Goal: Transaction & Acquisition: Purchase product/service

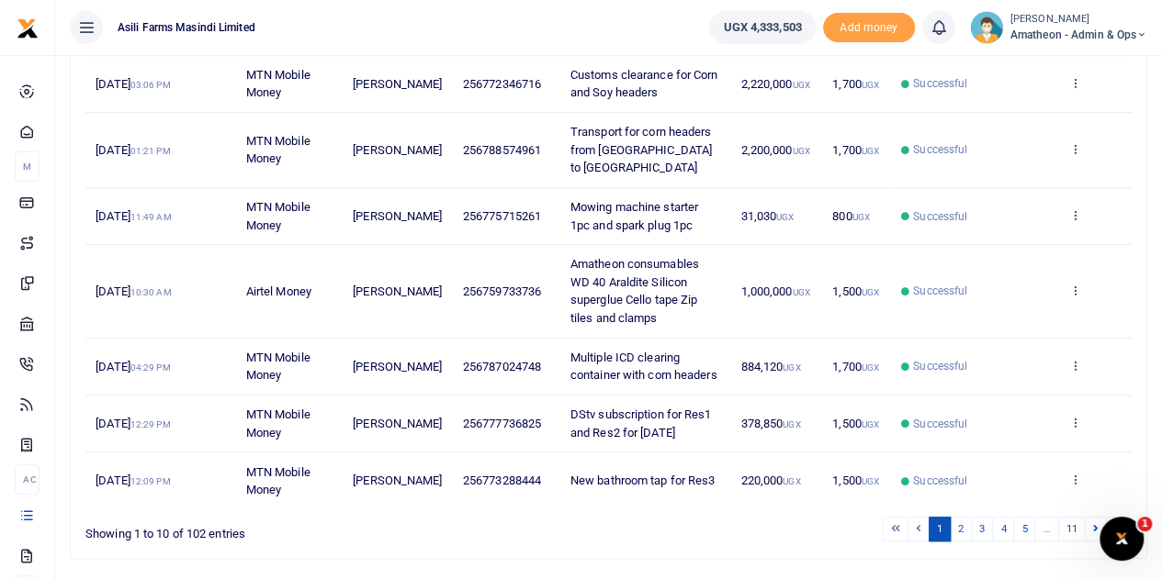
scroll to position [511, 0]
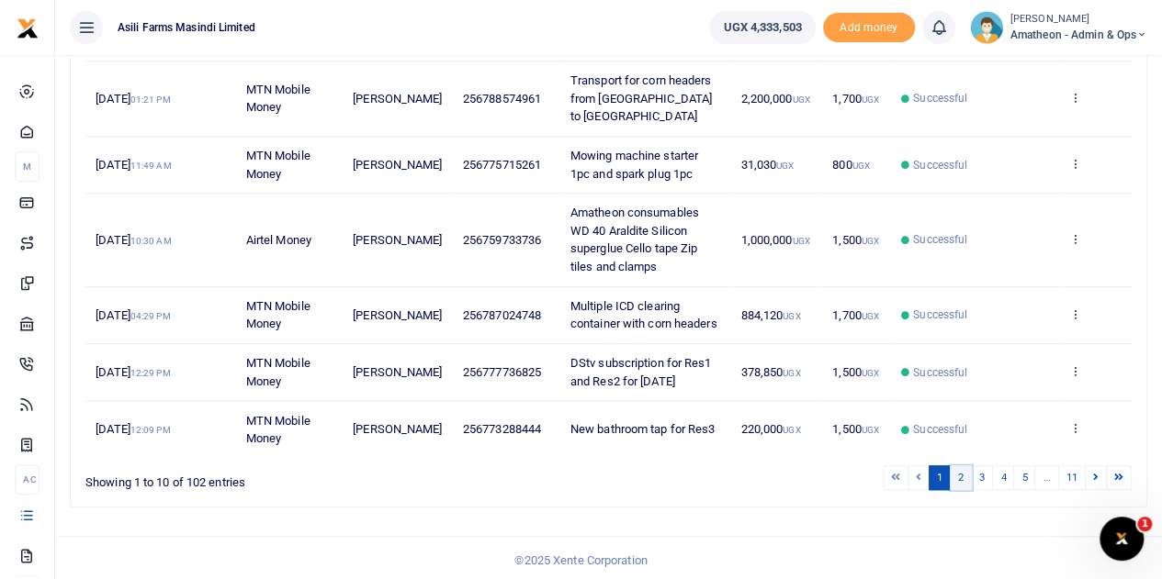
click at [964, 467] on link "2" at bounding box center [960, 478] width 22 height 25
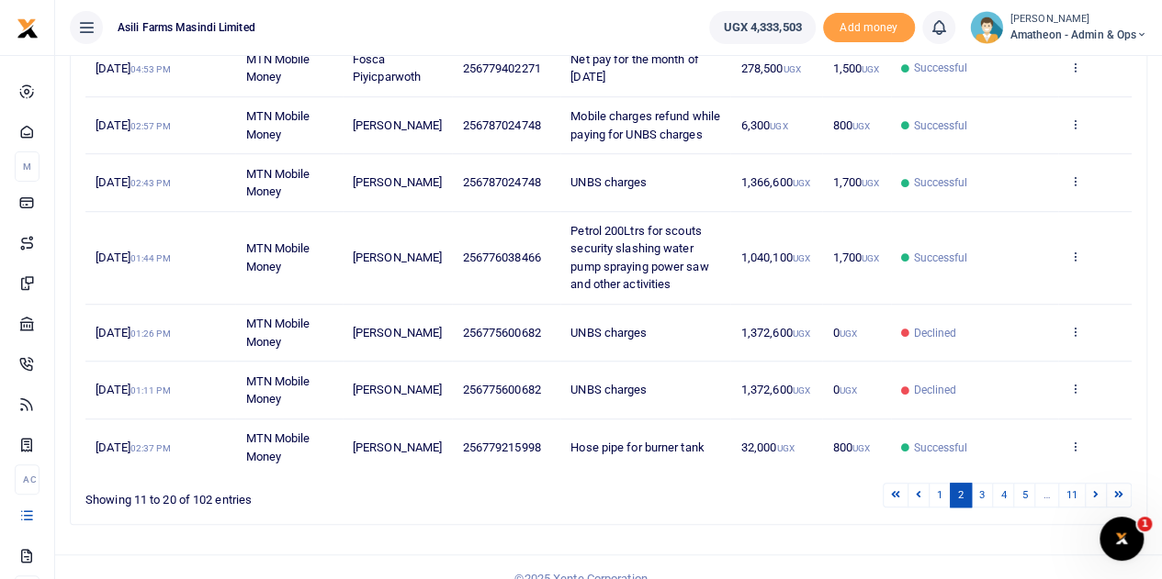
click at [961, 483] on link "2" at bounding box center [960, 495] width 22 height 25
click at [983, 483] on link "3" at bounding box center [982, 495] width 22 height 25
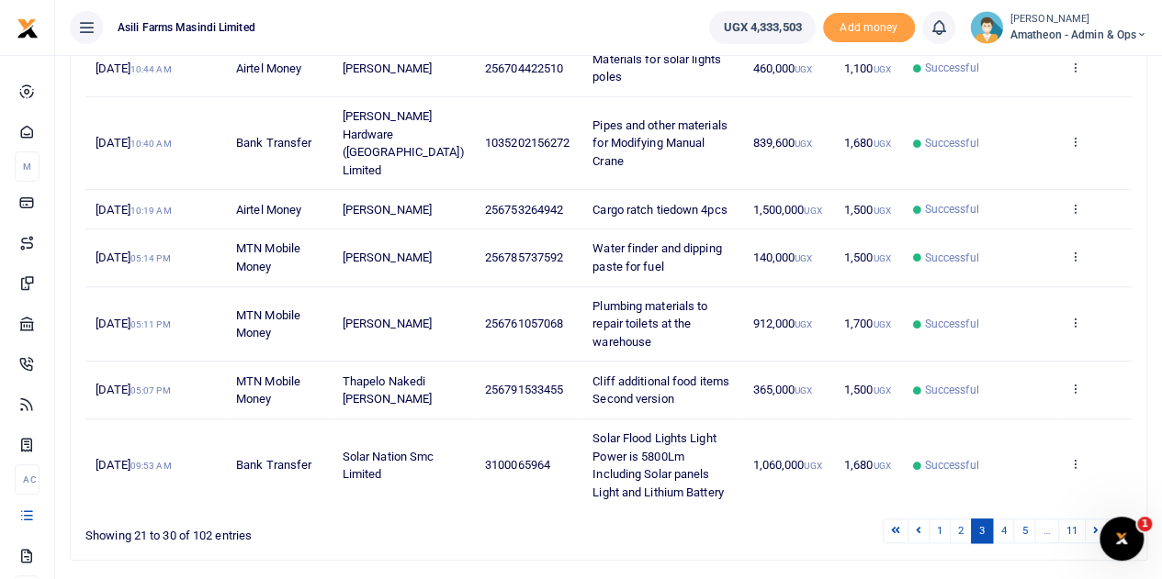
scroll to position [545, 0]
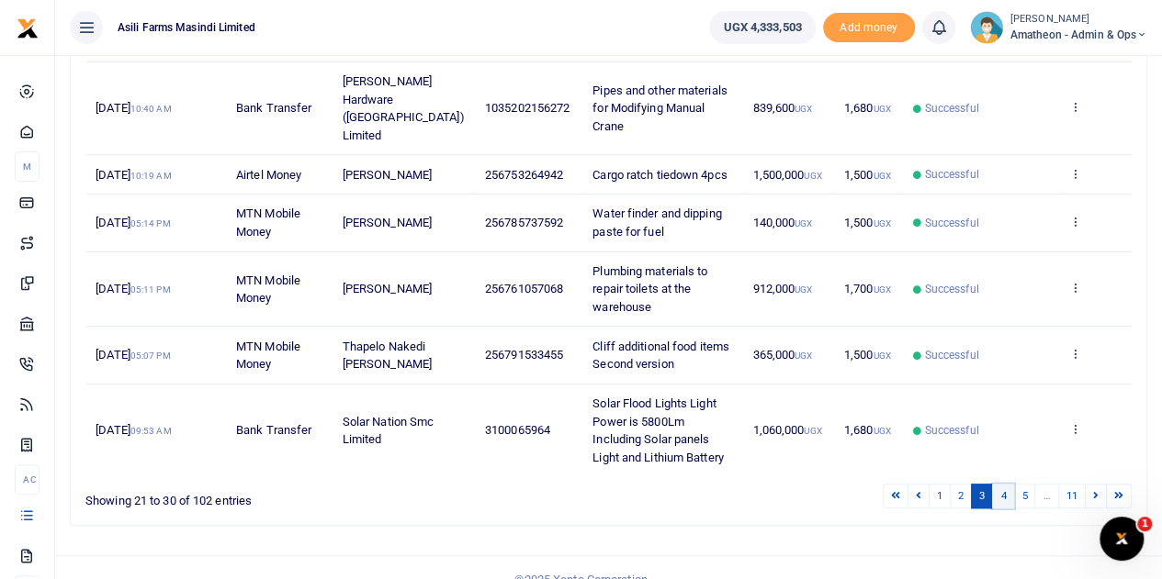
click at [1004, 484] on link "4" at bounding box center [1003, 496] width 22 height 25
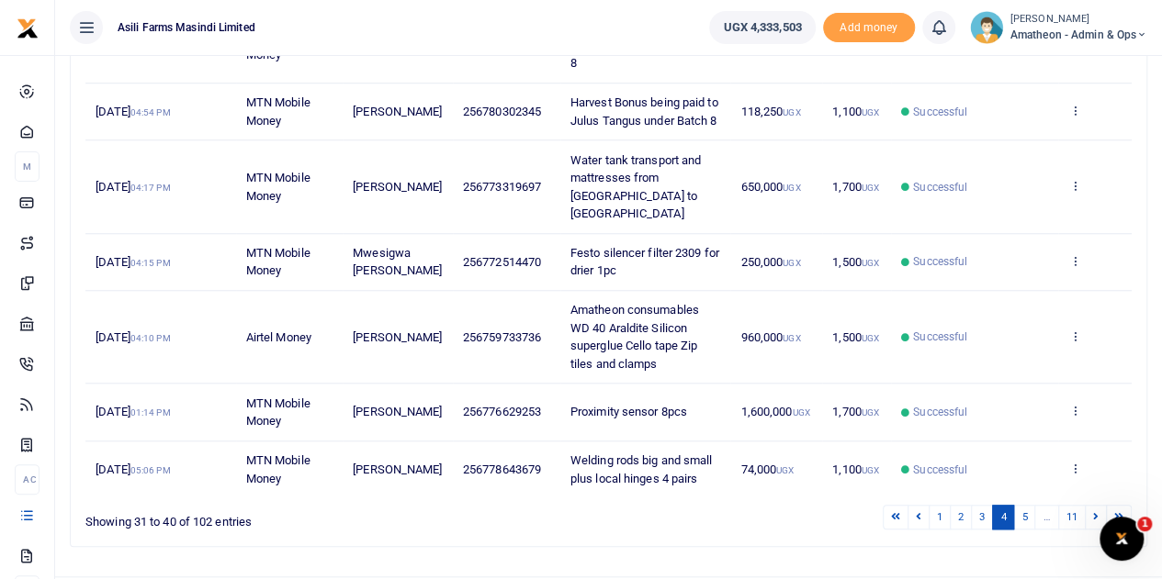
scroll to position [654, 0]
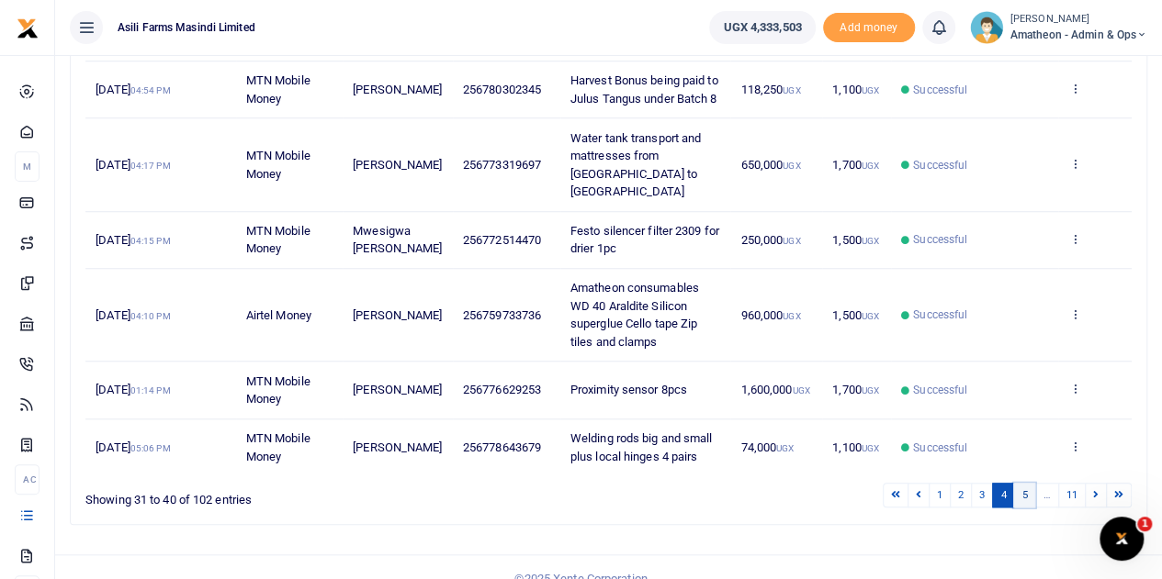
click at [1023, 483] on link "5" at bounding box center [1024, 495] width 22 height 25
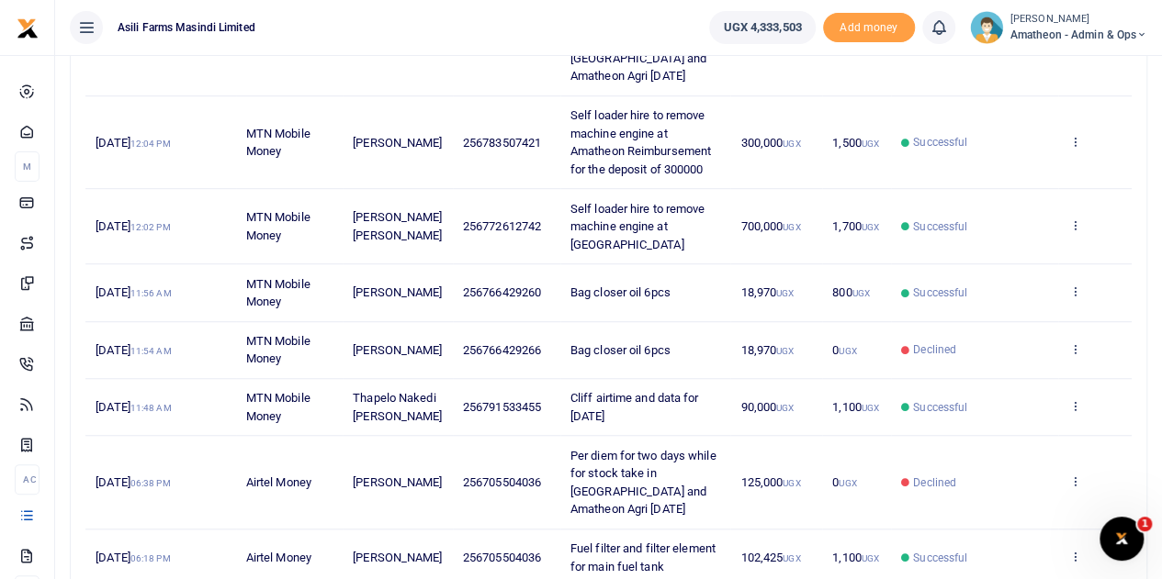
scroll to position [600, 0]
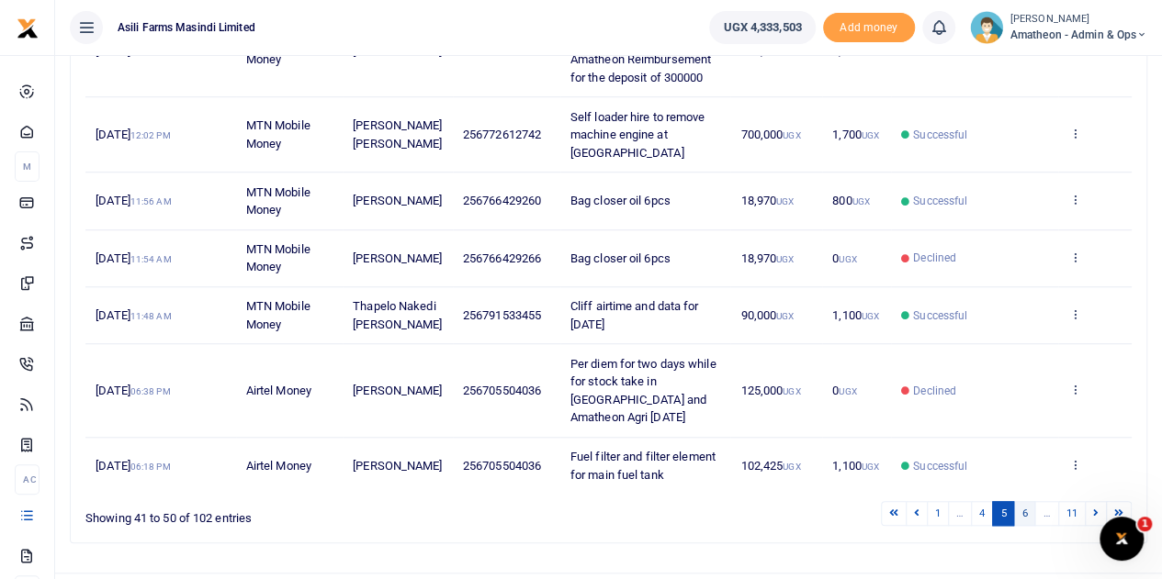
click at [1025, 501] on link "6" at bounding box center [1024, 513] width 22 height 25
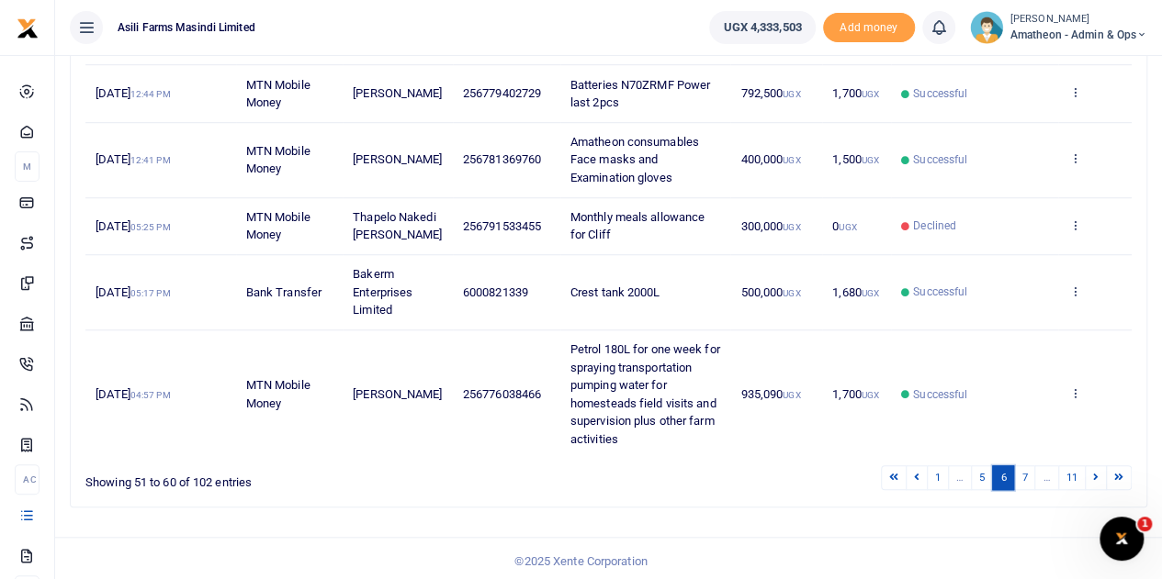
click at [1001, 488] on link "6" at bounding box center [1003, 478] width 22 height 25
click at [986, 488] on link "5" at bounding box center [982, 478] width 22 height 25
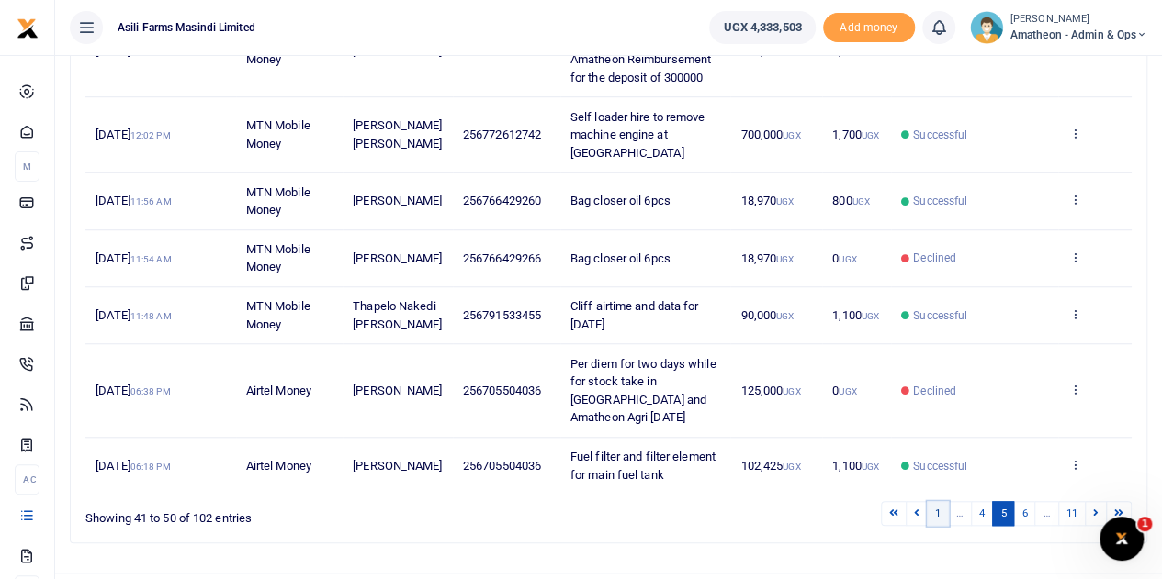
click at [942, 501] on link "1" at bounding box center [937, 513] width 22 height 25
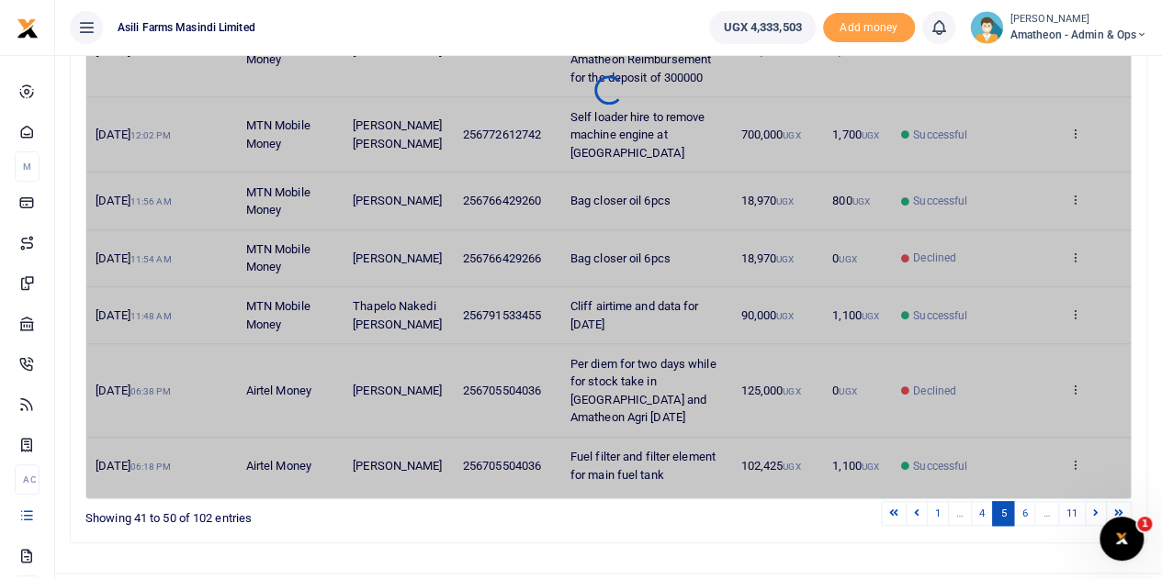
scroll to position [511, 0]
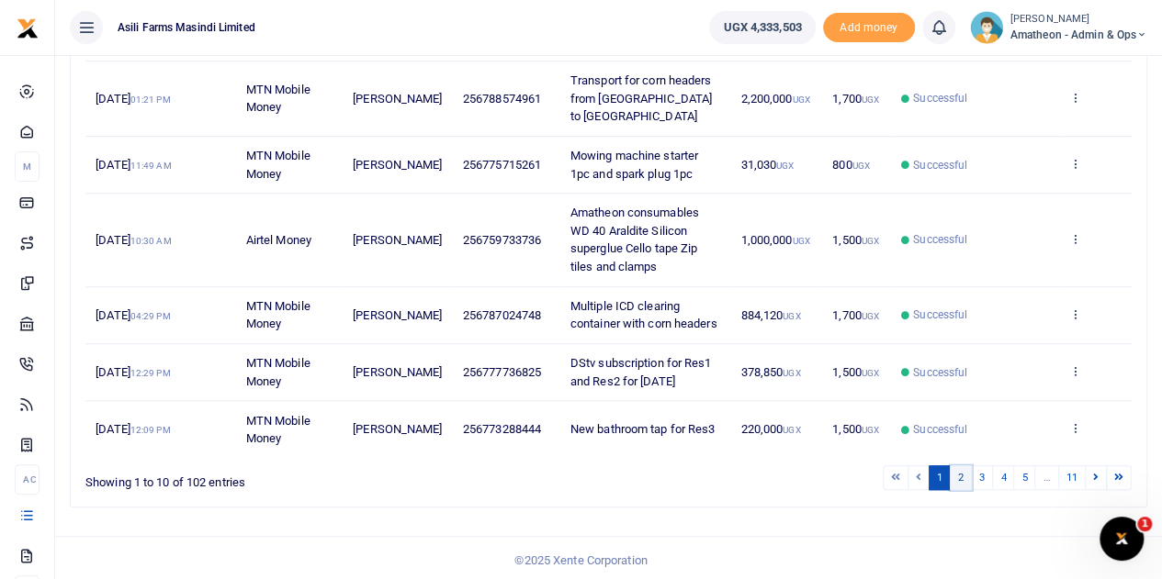
click at [963, 475] on link "2" at bounding box center [960, 478] width 22 height 25
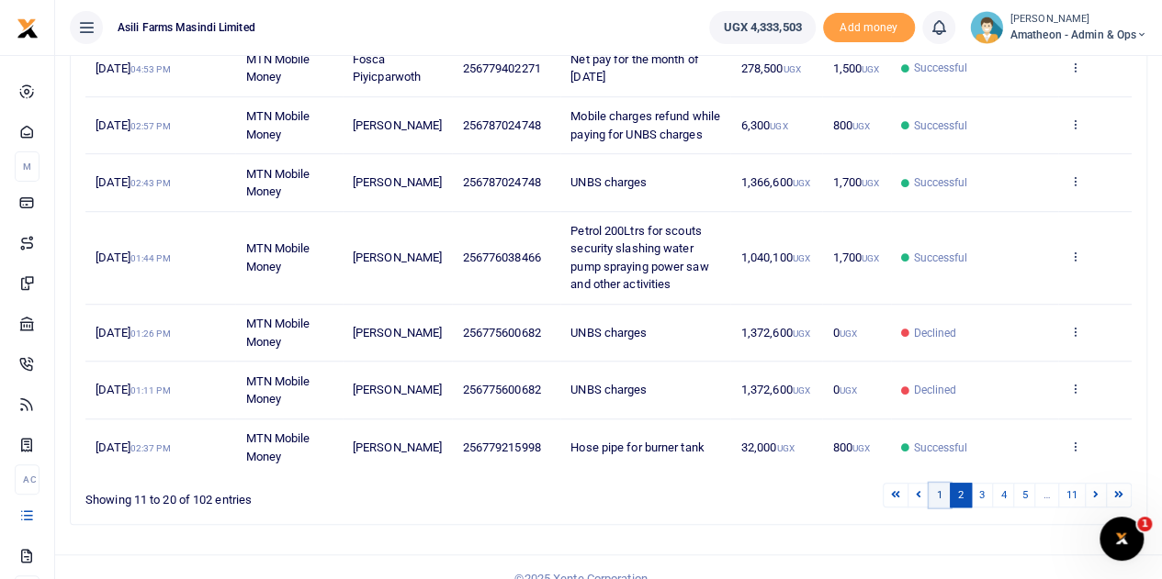
click at [942, 483] on link "1" at bounding box center [939, 495] width 22 height 25
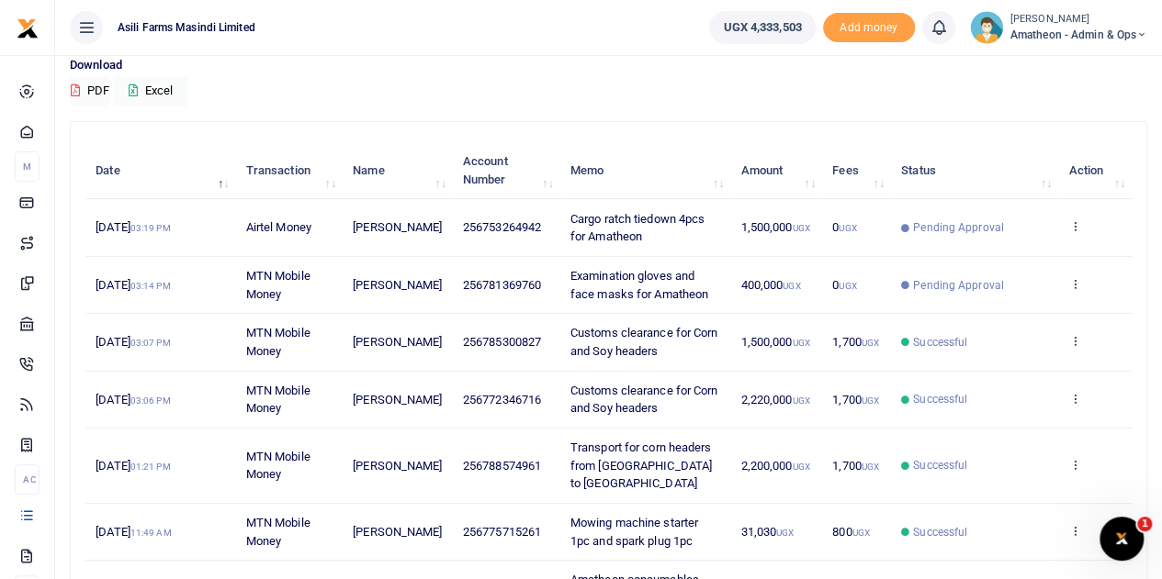
scroll to position [51, 0]
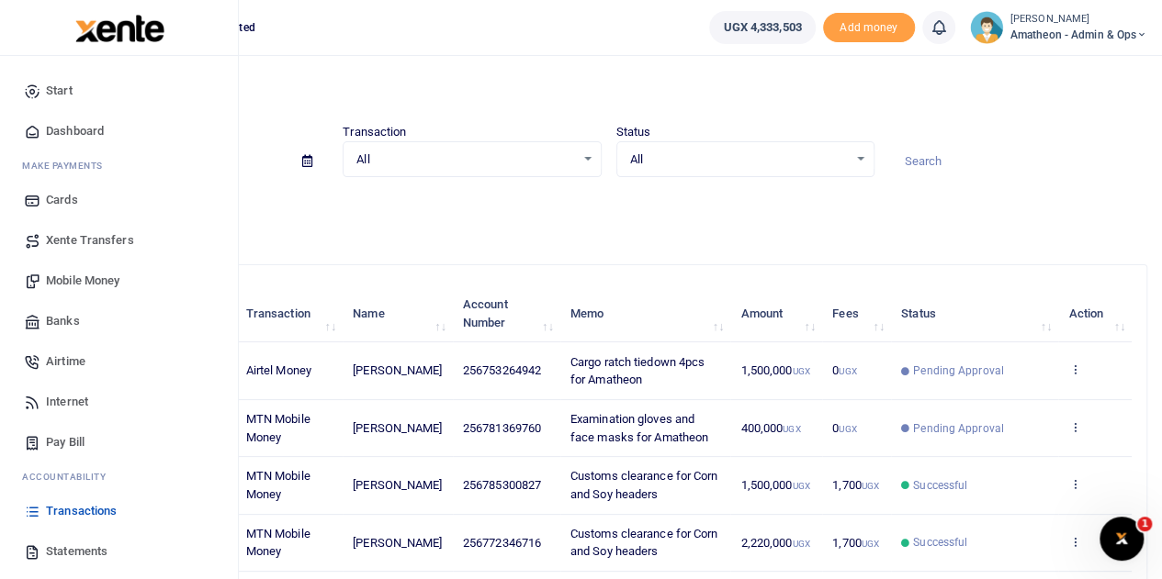
click at [53, 282] on span "Mobile Money" at bounding box center [82, 281] width 73 height 18
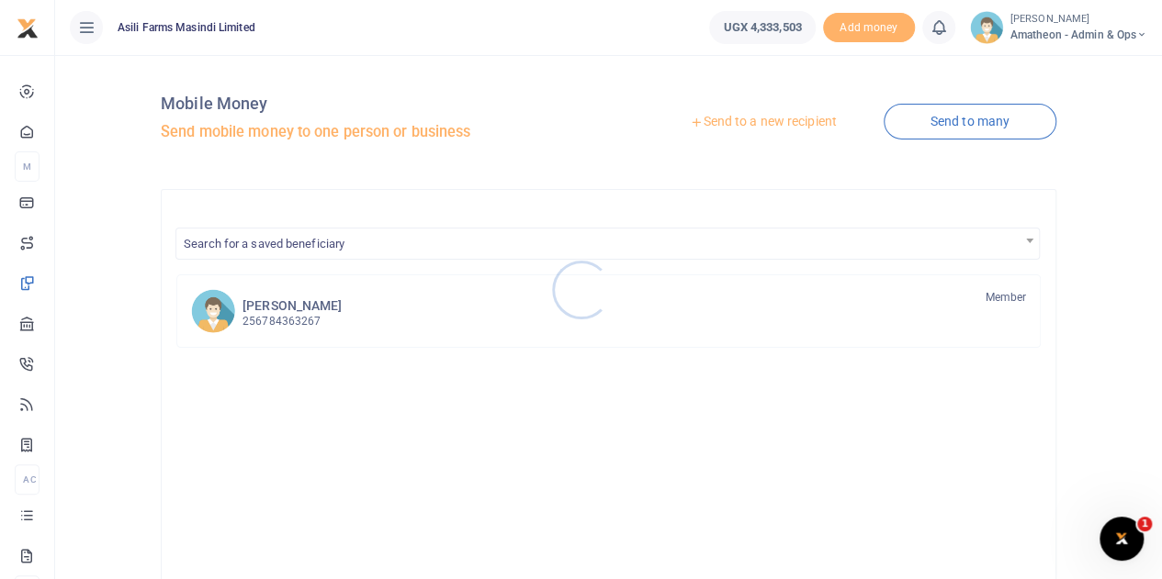
click at [736, 124] on div at bounding box center [581, 289] width 1162 height 579
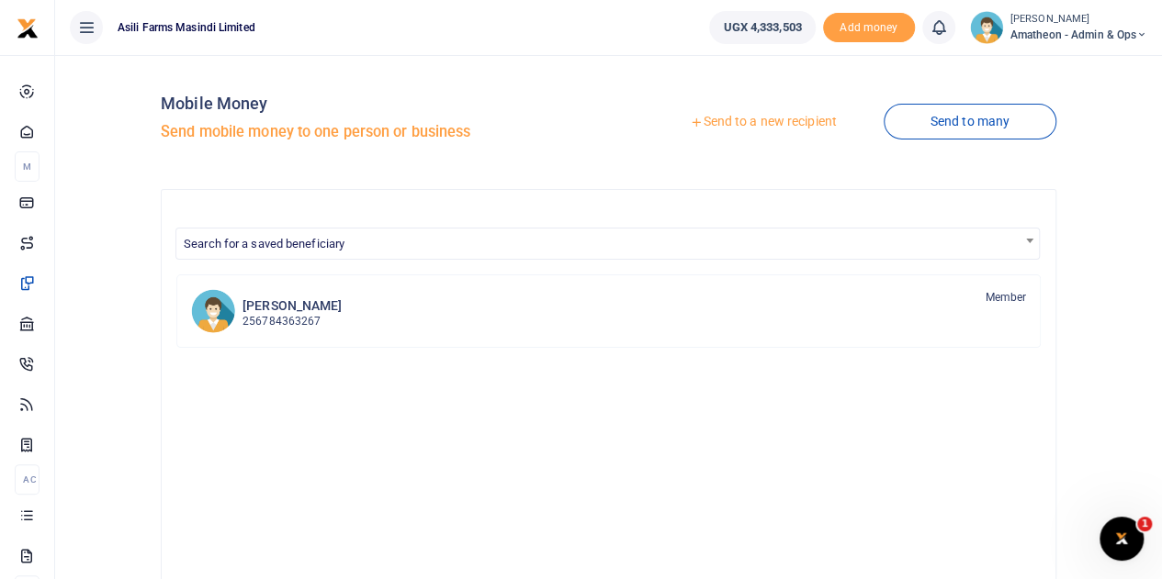
click at [716, 126] on link "Send to a new recipient" at bounding box center [763, 122] width 240 height 33
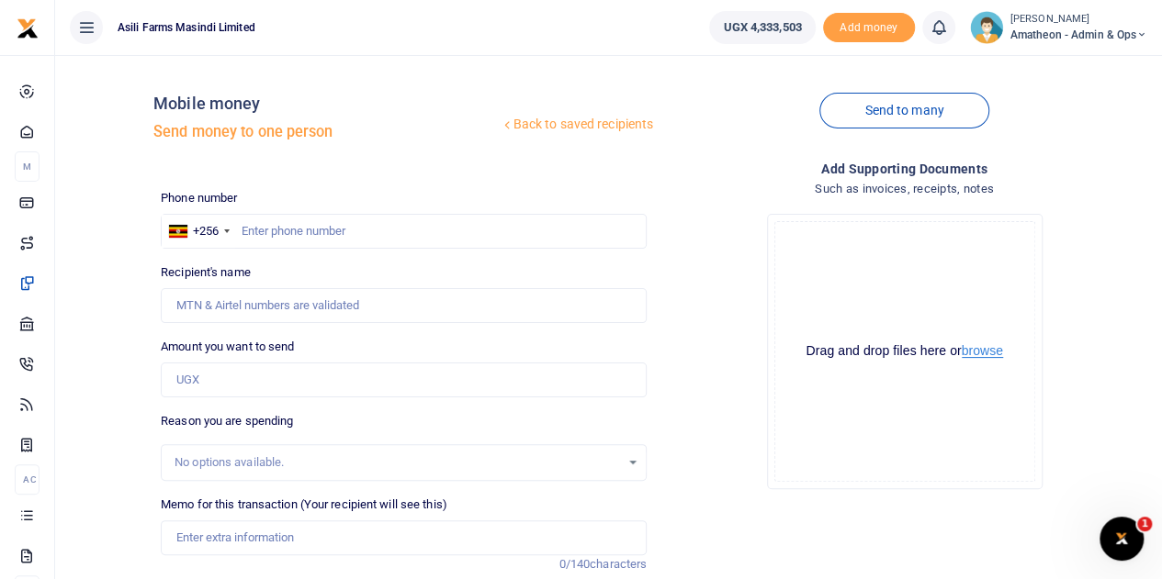
click at [980, 353] on button "browse" at bounding box center [981, 351] width 41 height 14
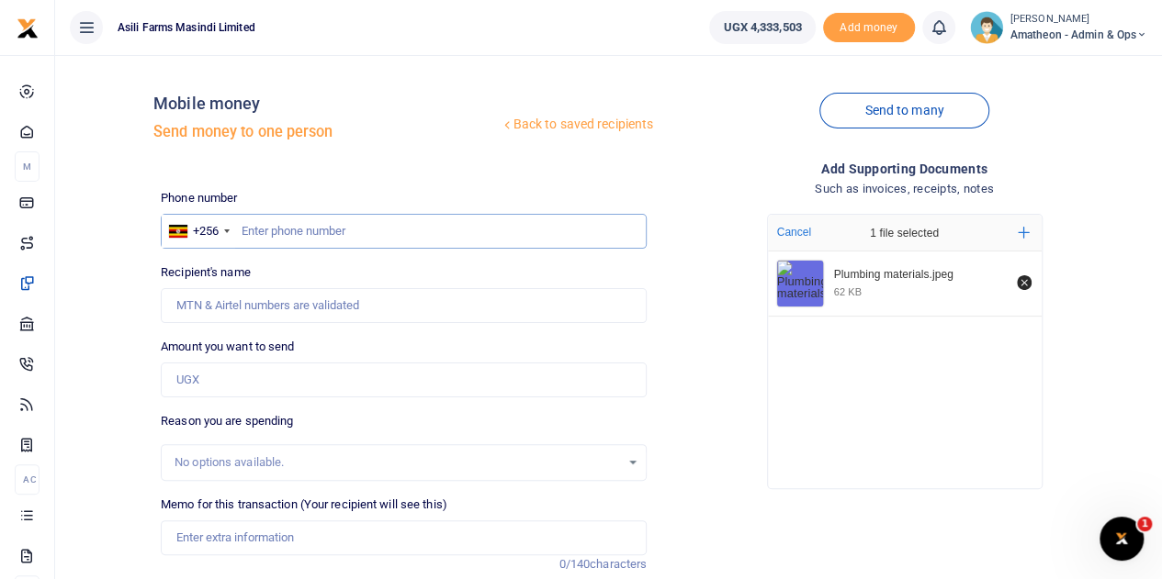
click at [295, 236] on input "text" at bounding box center [404, 231] width 486 height 35
type input "761057068"
type input "[PERSON_NAME]"
type input "761057068"
click at [221, 380] on input "Amount you want to send" at bounding box center [404, 380] width 486 height 35
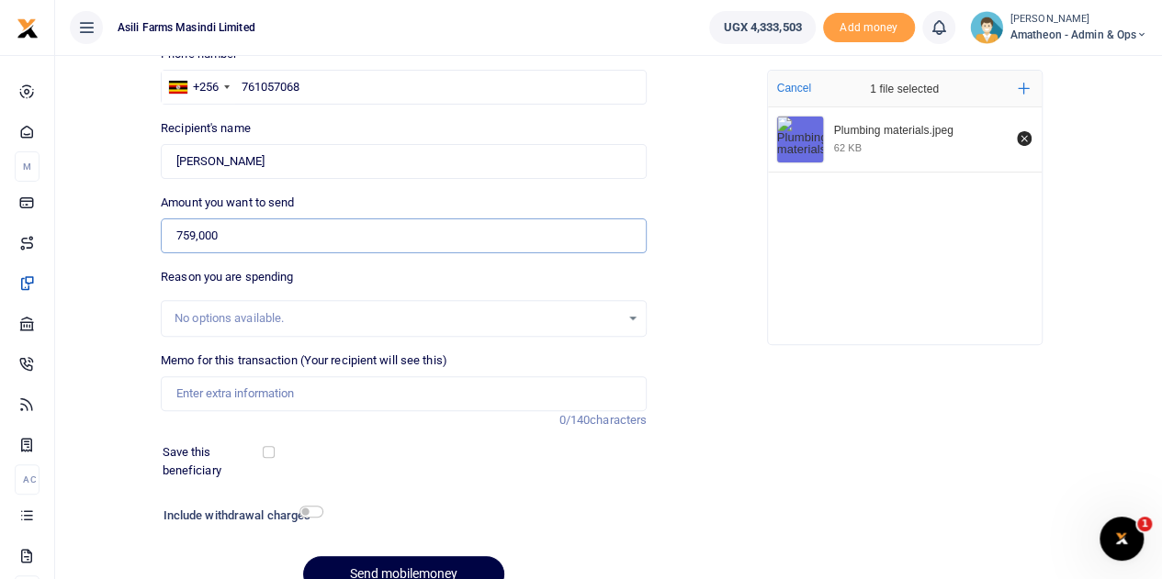
scroll to position [184, 0]
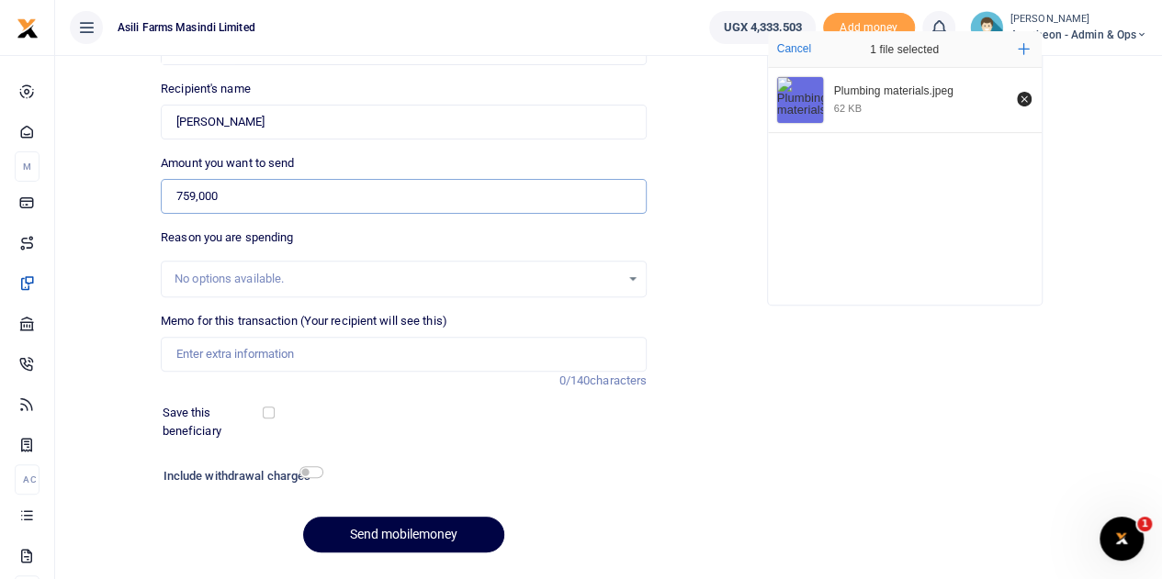
type input "759,000"
click at [241, 359] on input "Memo for this transaction (Your recipient will see this)" at bounding box center [404, 354] width 486 height 35
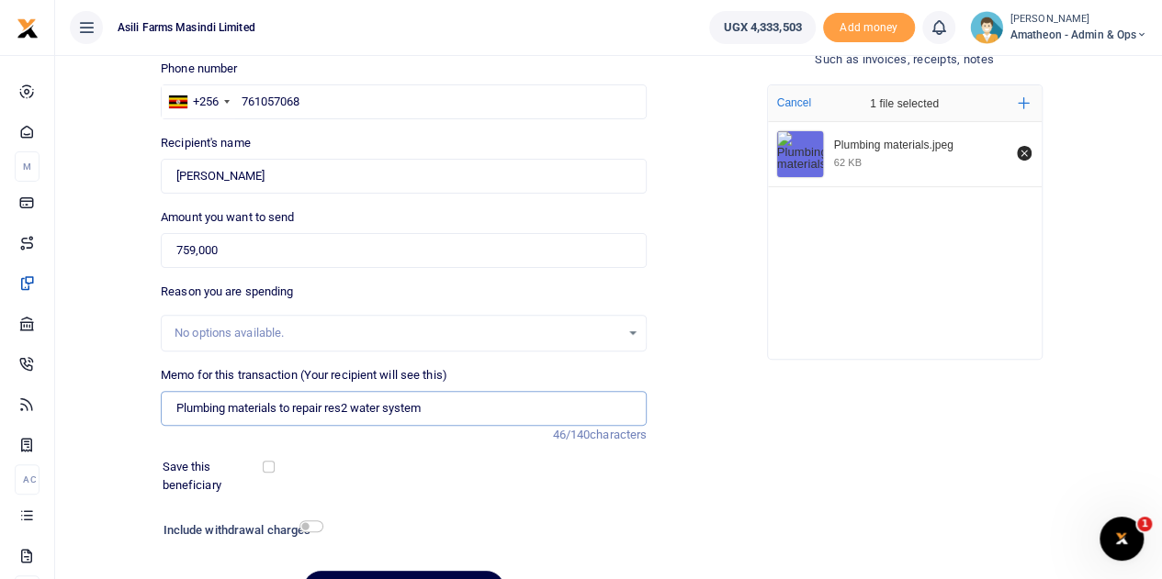
scroll to position [231, 0]
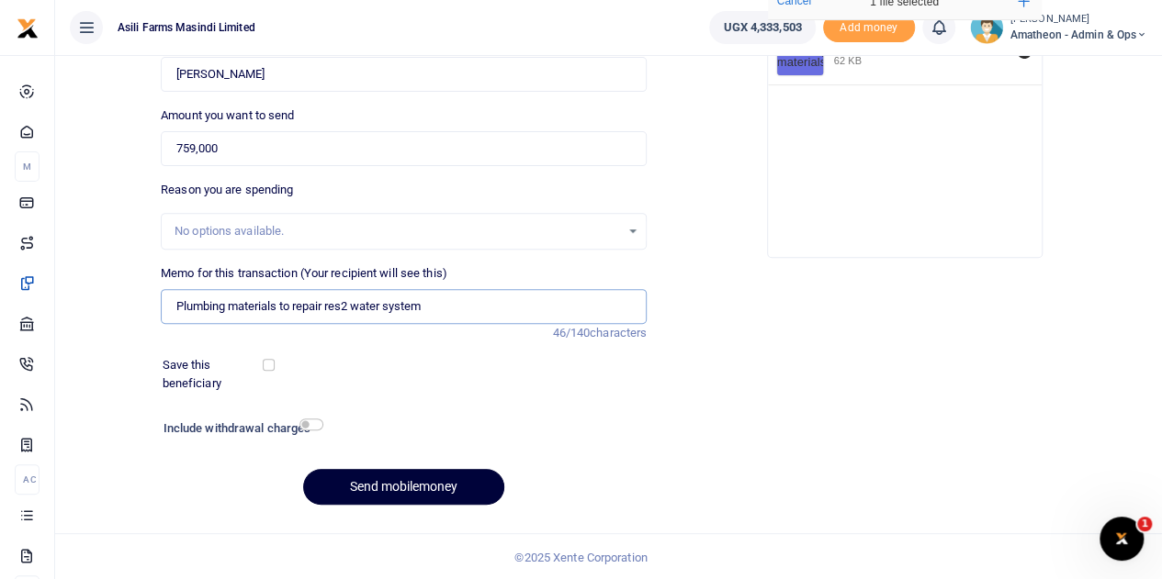
type input "Plumbing materials to repair res2 water system"
click at [426, 487] on button "Send mobilemoney" at bounding box center [403, 487] width 201 height 36
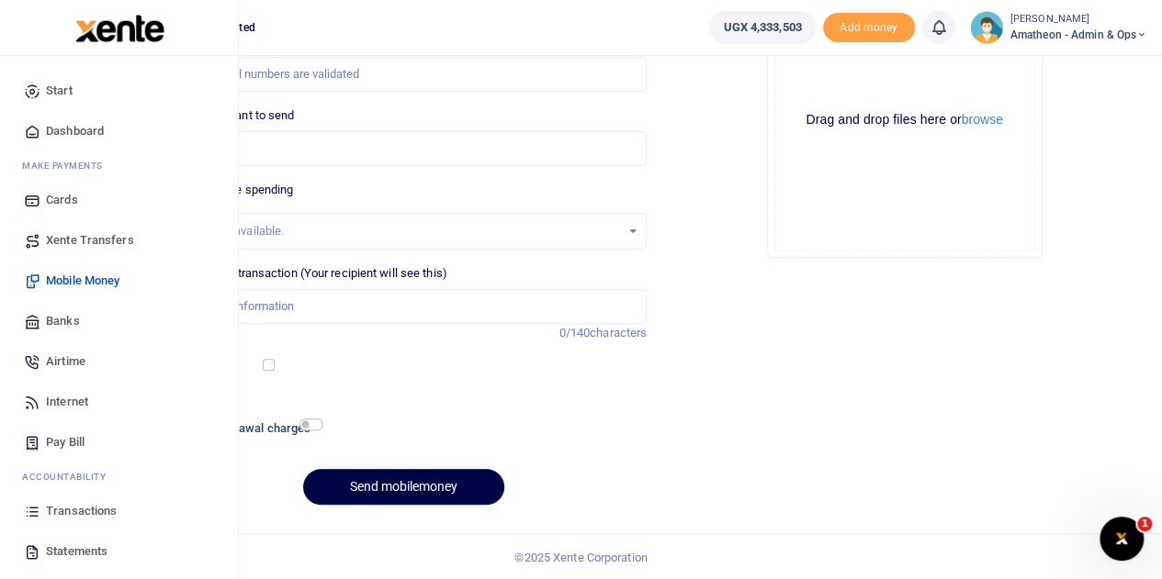
click at [74, 514] on span "Transactions" at bounding box center [81, 511] width 71 height 18
